Goal: Check status: Check status

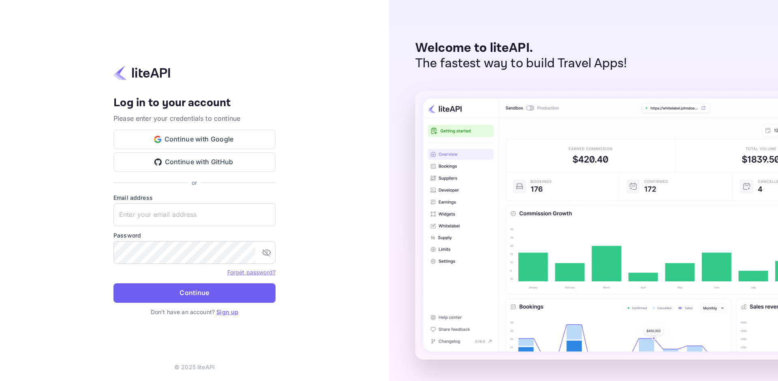
type input "adminpassword_support@yandex-team.ru"
click at [195, 287] on button "Continue" at bounding box center [194, 292] width 162 height 19
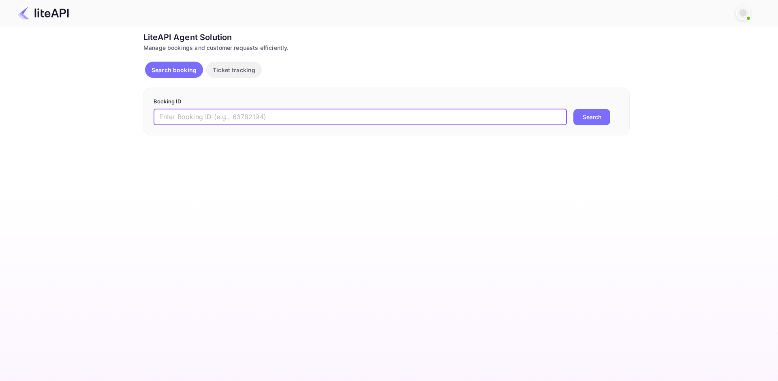
click at [235, 123] on input "text" at bounding box center [360, 117] width 413 height 16
paste input "8604929"
type input "8604929"
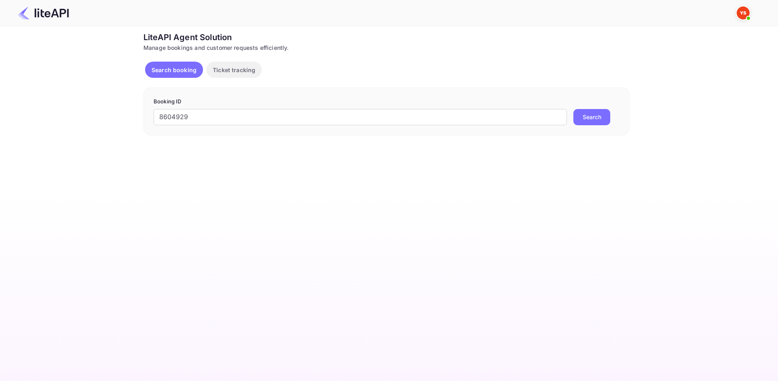
click at [579, 120] on button "Search" at bounding box center [592, 117] width 37 height 16
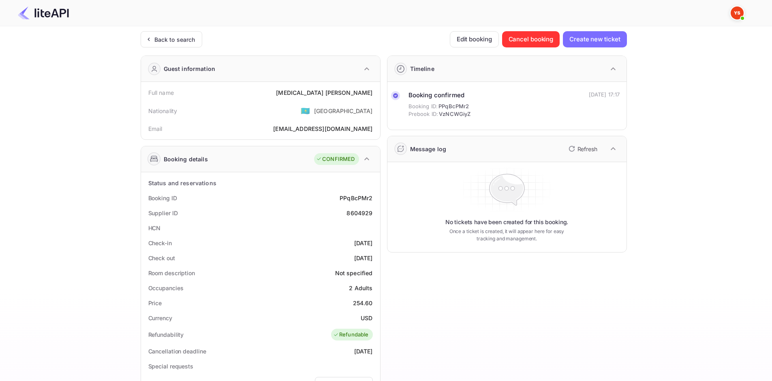
click at [346, 92] on div "[MEDICAL_DATA][PERSON_NAME]" at bounding box center [324, 92] width 96 height 9
click at [349, 94] on div "[MEDICAL_DATA][PERSON_NAME]" at bounding box center [324, 92] width 96 height 9
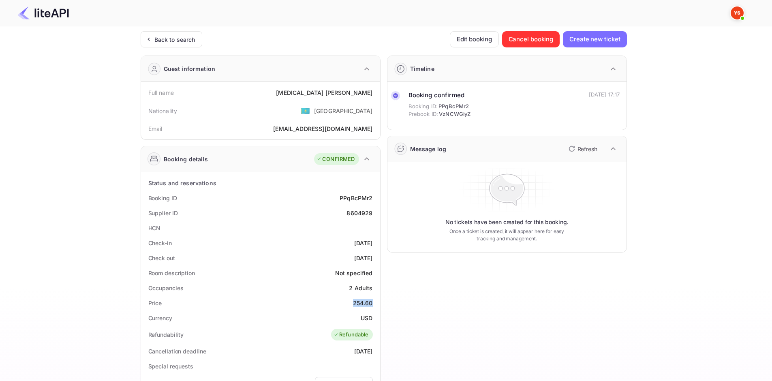
drag, startPoint x: 360, startPoint y: 300, endPoint x: 372, endPoint y: 302, distance: 12.3
click at [372, 302] on div "Price 254.60" at bounding box center [260, 302] width 233 height 15
copy div "254.60"
